Goal: Task Accomplishment & Management: Manage account settings

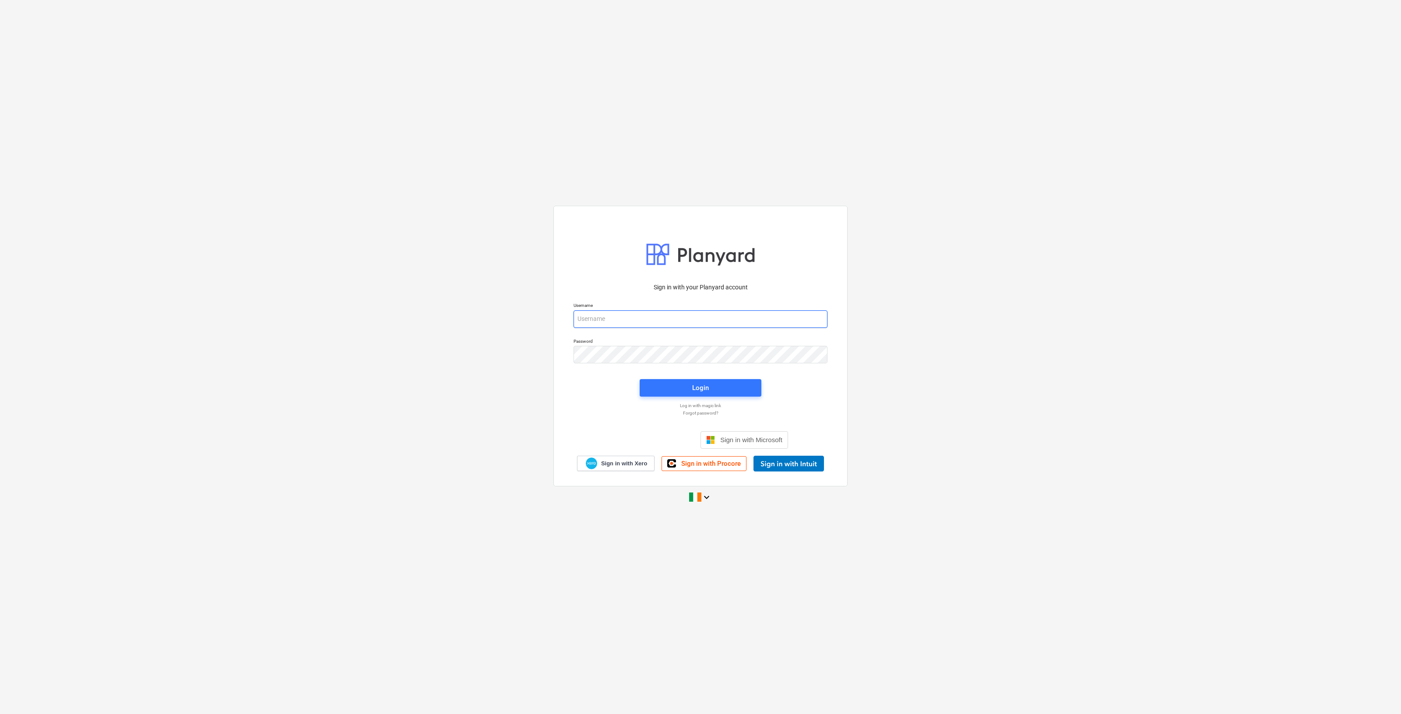
click at [613, 320] on input "email" at bounding box center [700, 319] width 254 height 18
type input "[EMAIL_ADDRESS][DOMAIN_NAME]"
click at [683, 383] on span "Login" at bounding box center [700, 387] width 101 height 11
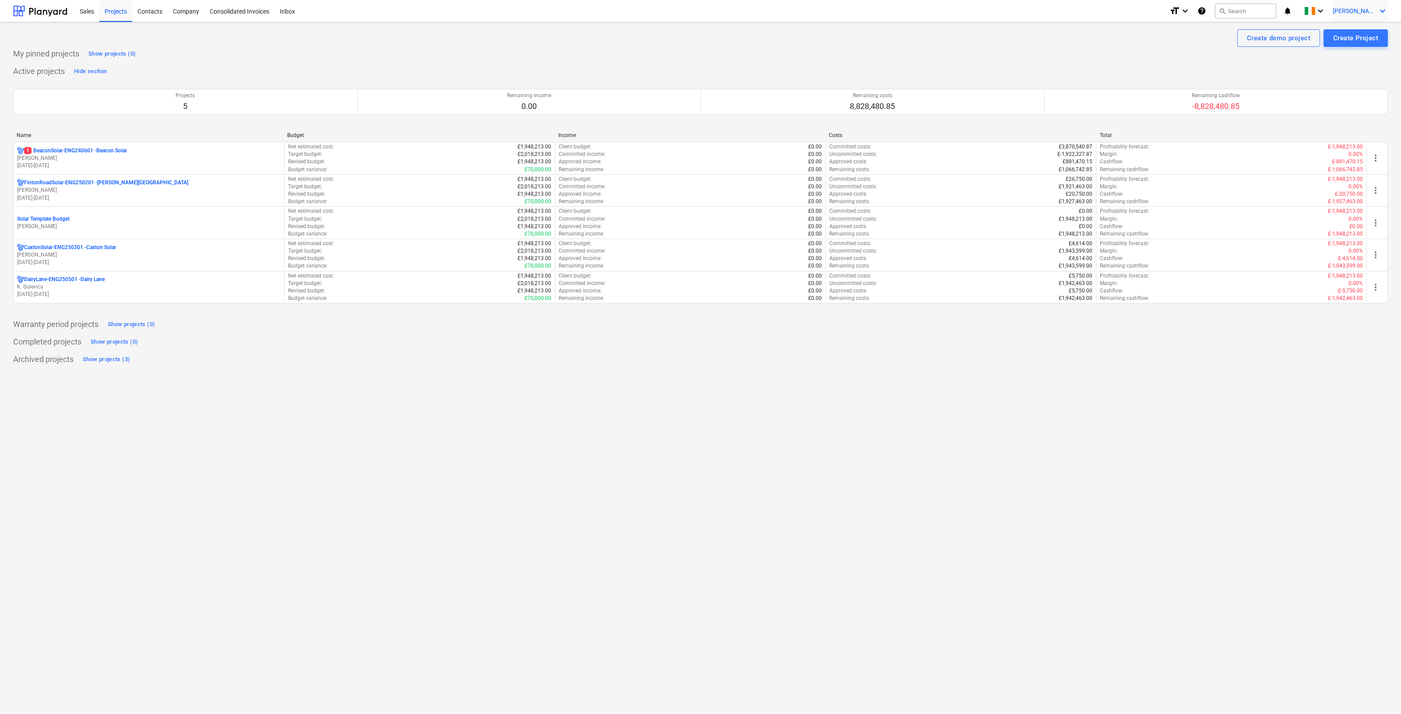
click at [1352, 11] on span "[PERSON_NAME]" at bounding box center [1354, 10] width 44 height 7
click at [1351, 46] on div "Log out" at bounding box center [1361, 48] width 53 height 14
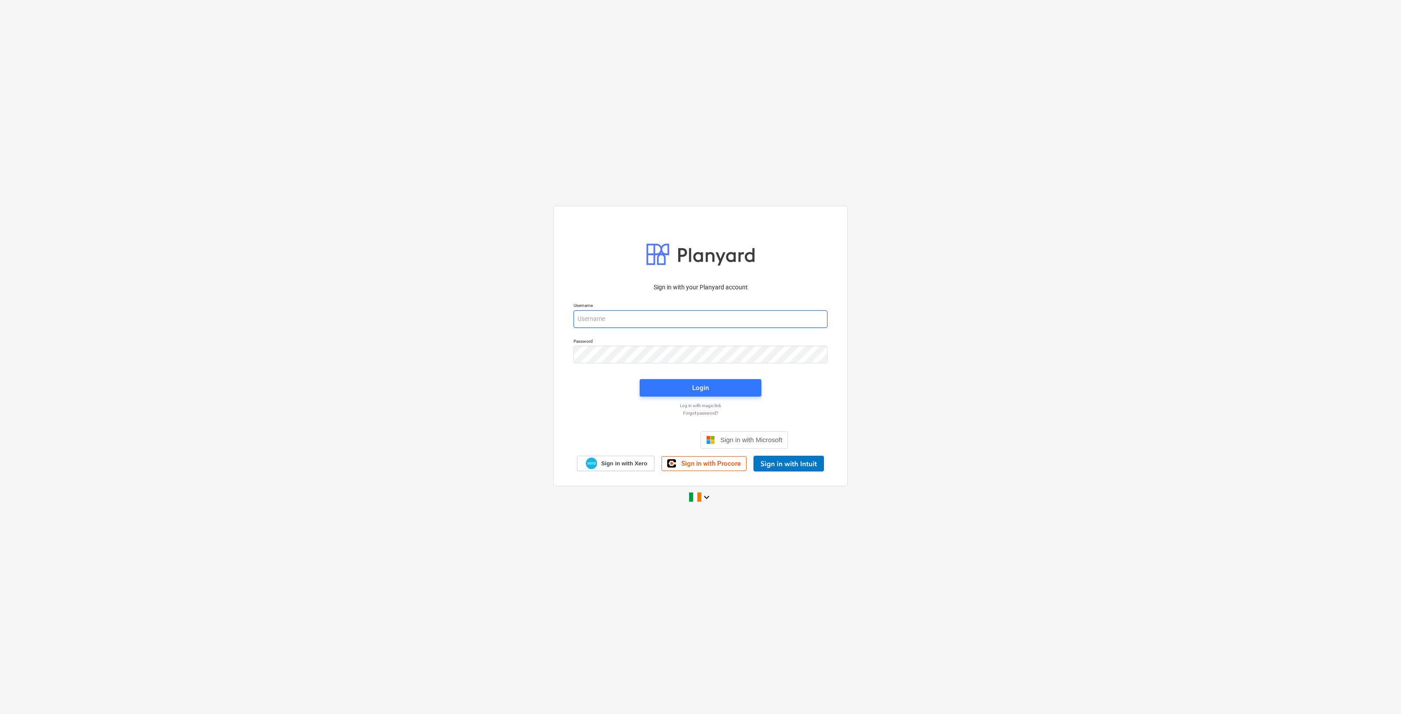
click at [644, 321] on input "email" at bounding box center [700, 319] width 254 height 18
type input "[EMAIL_ADDRESS][DOMAIN_NAME]"
click at [692, 386] on span "Login" at bounding box center [700, 387] width 101 height 11
